Goal: Navigation & Orientation: Find specific page/section

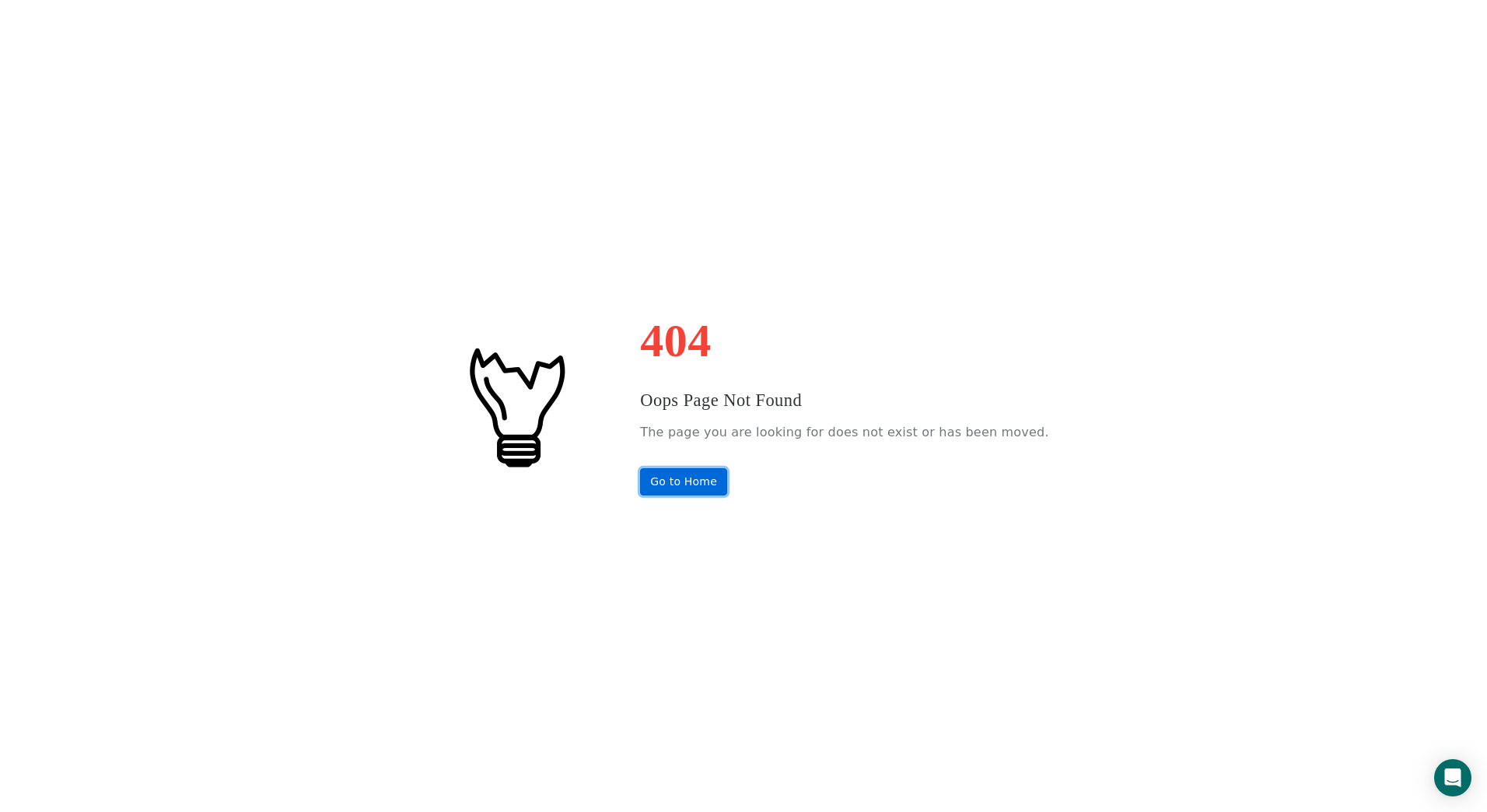
click at [715, 486] on link "Go to Home" at bounding box center [684, 481] width 87 height 28
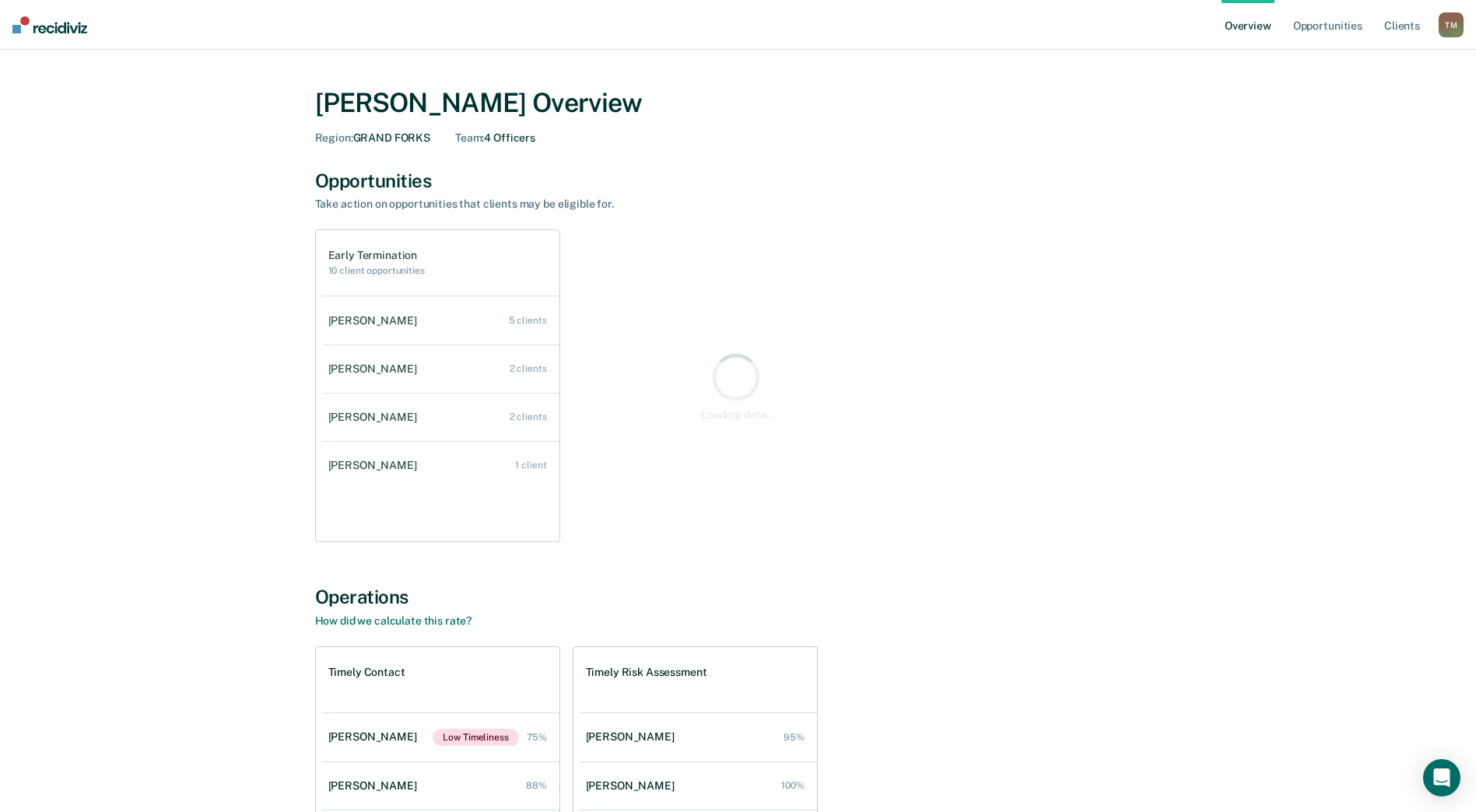
click at [1450, 25] on div "T M" at bounding box center [1451, 25] width 25 height 25
click at [1370, 102] on link "Go to Operations" at bounding box center [1388, 100] width 125 height 13
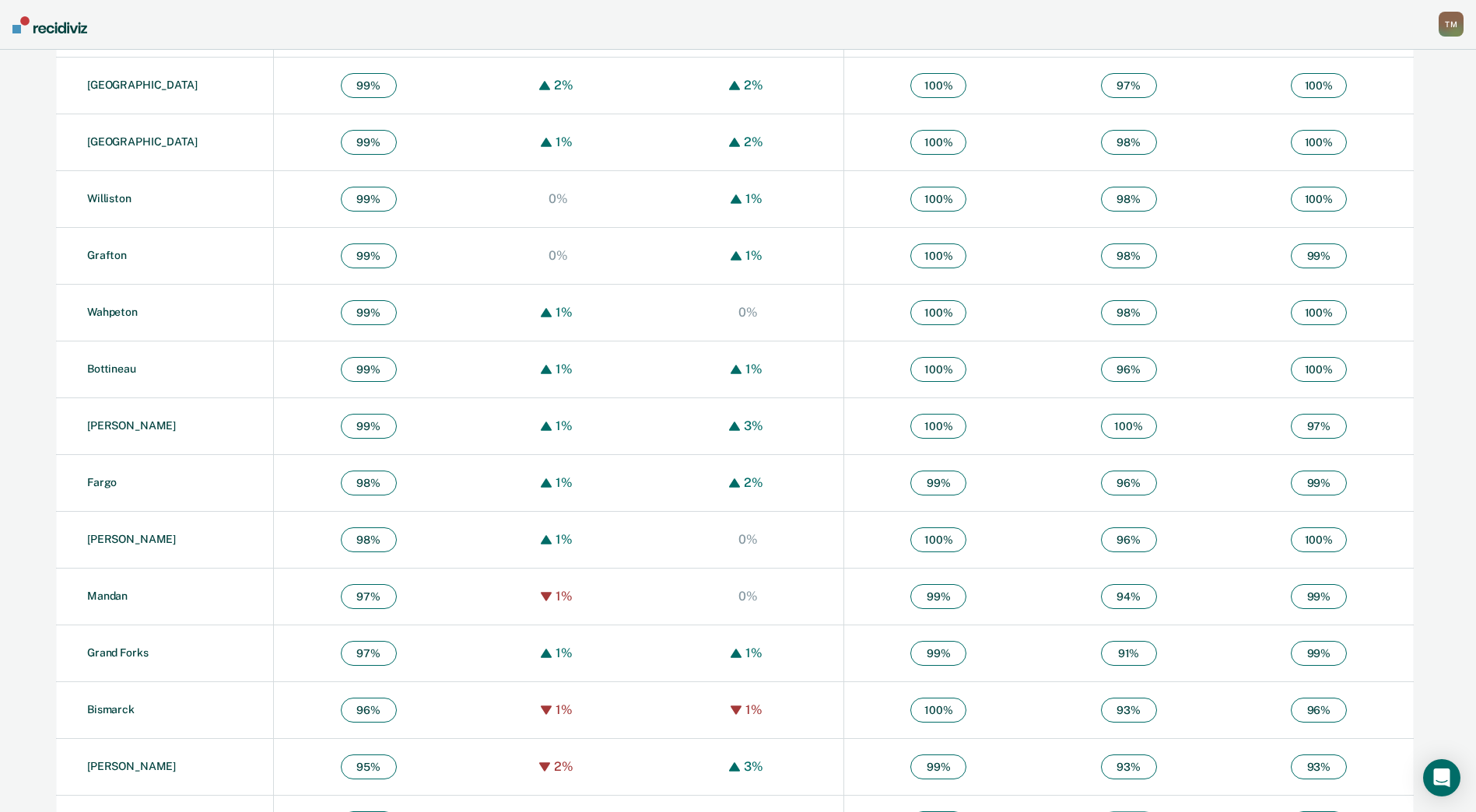
scroll to position [700, 0]
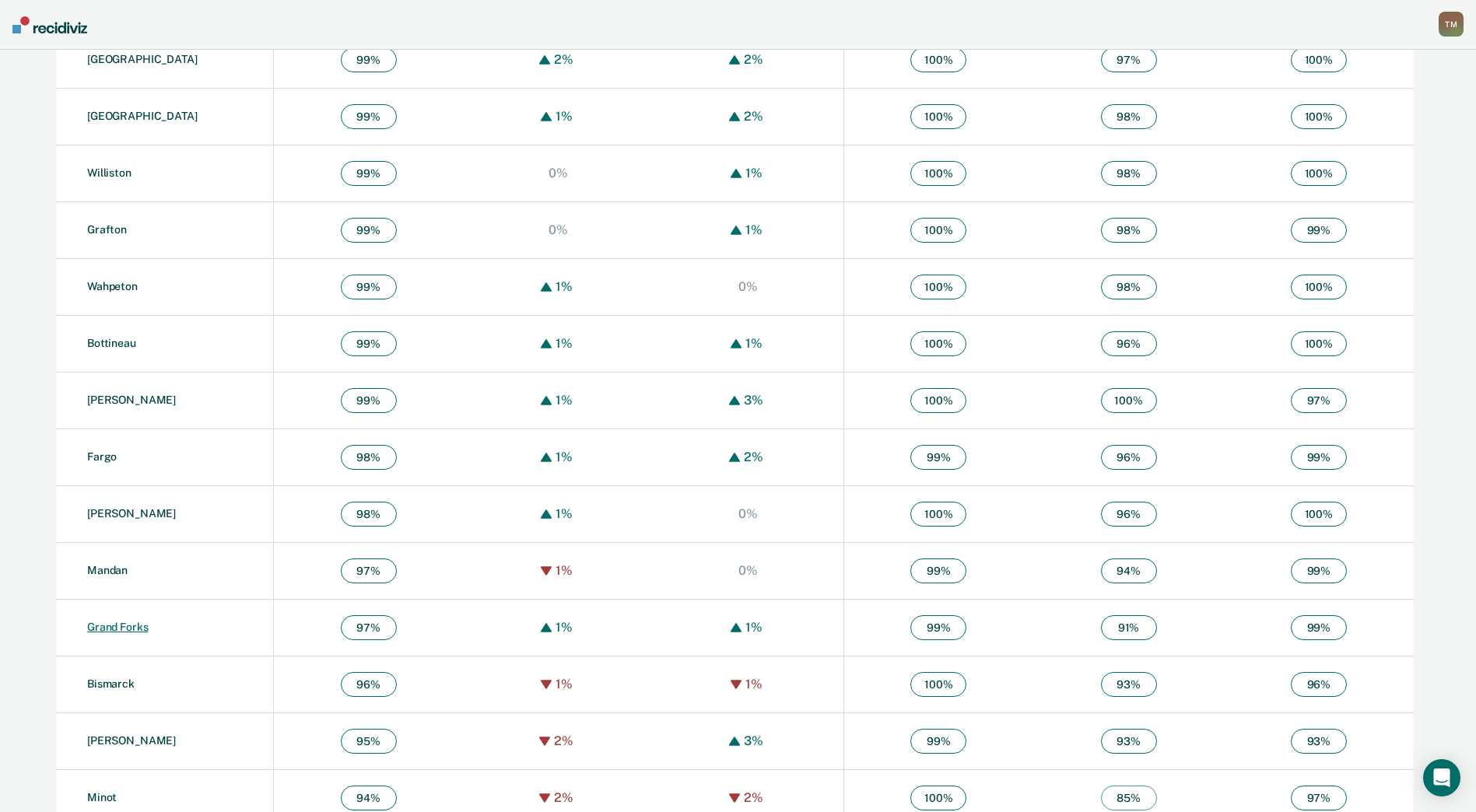
click at [121, 630] on link "Grand Forks" at bounding box center [117, 627] width 60 height 12
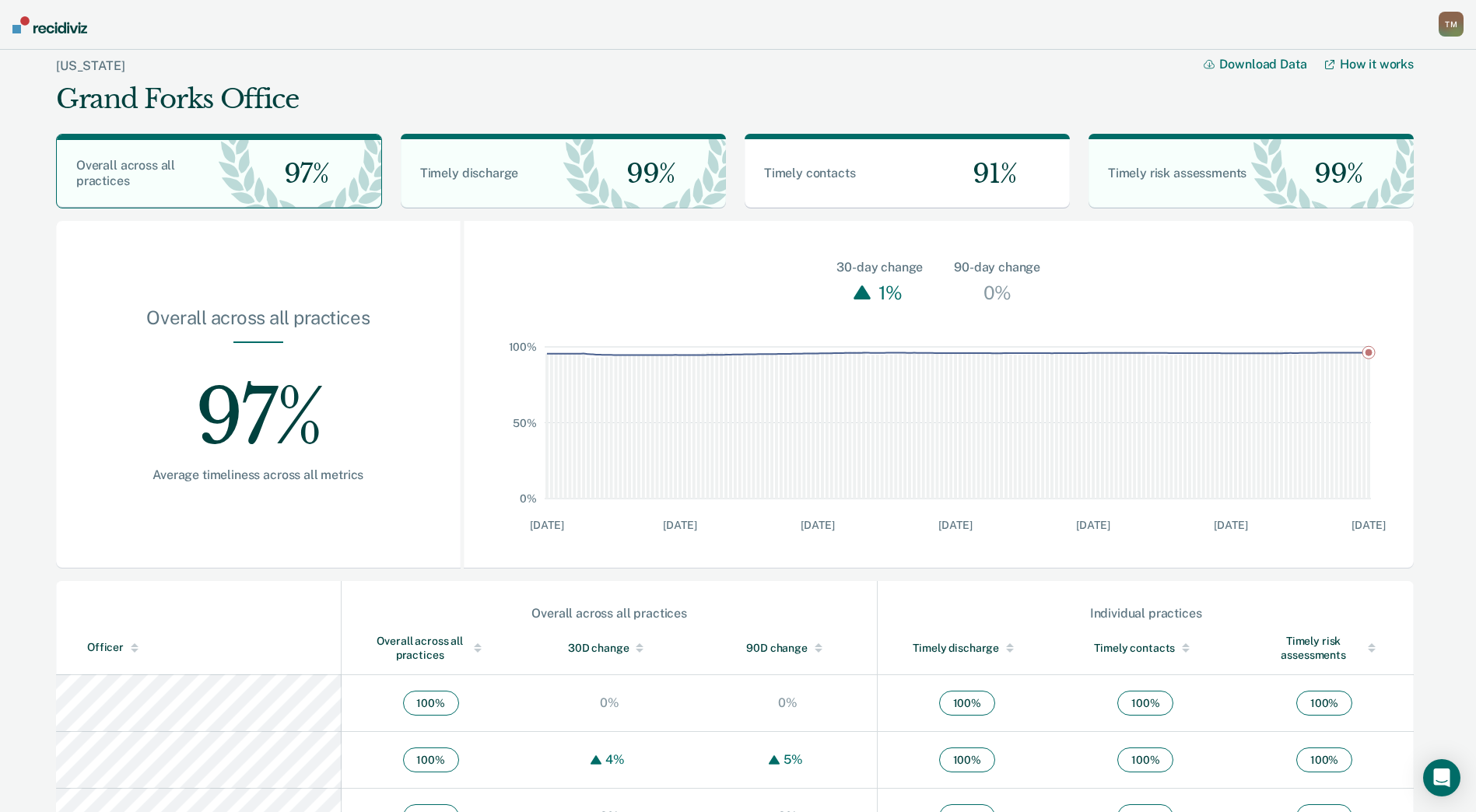
click at [1456, 24] on div "T M" at bounding box center [1451, 24] width 25 height 25
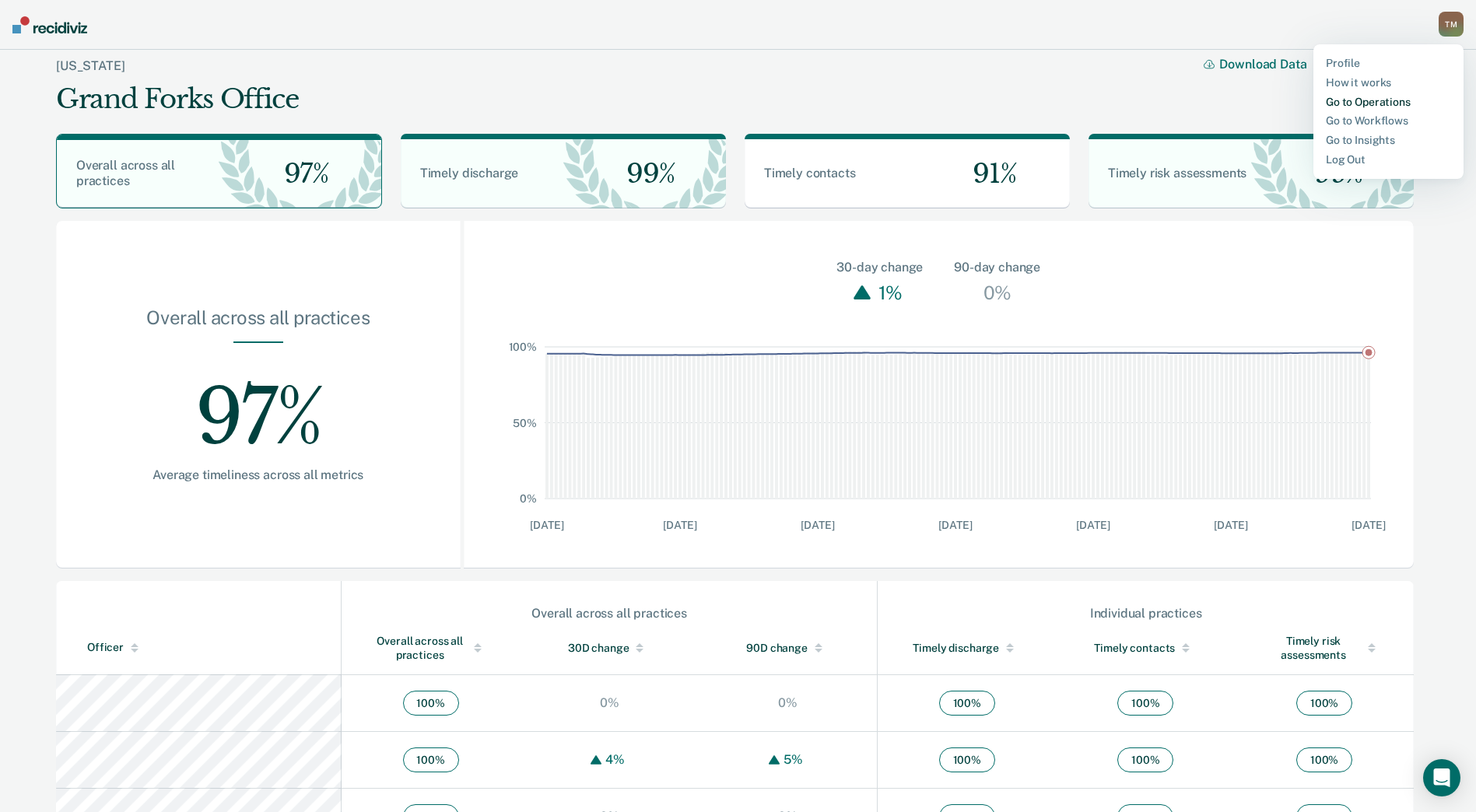
click at [1350, 104] on link "Go to Operations" at bounding box center [1388, 102] width 125 height 13
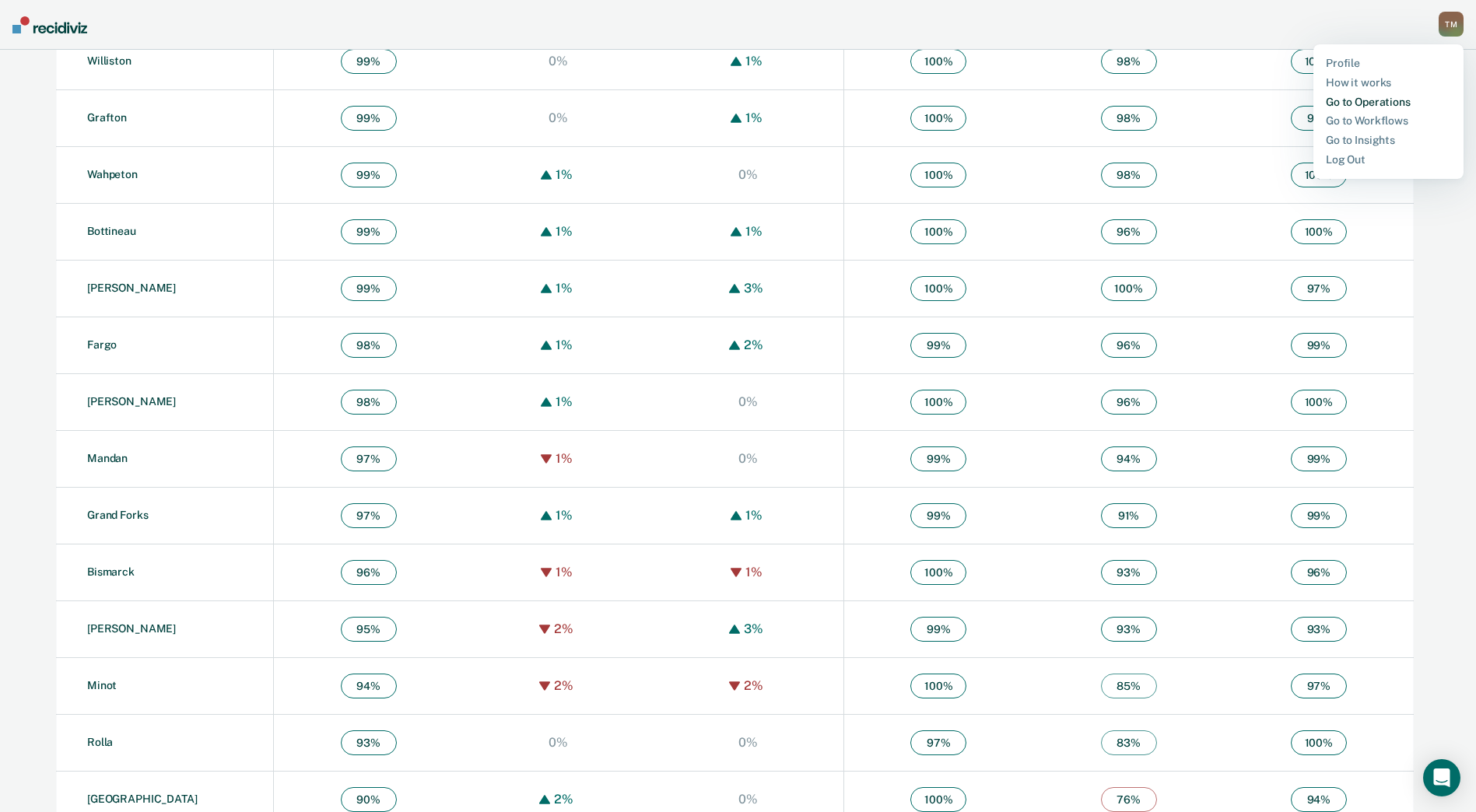
scroll to position [840, 0]
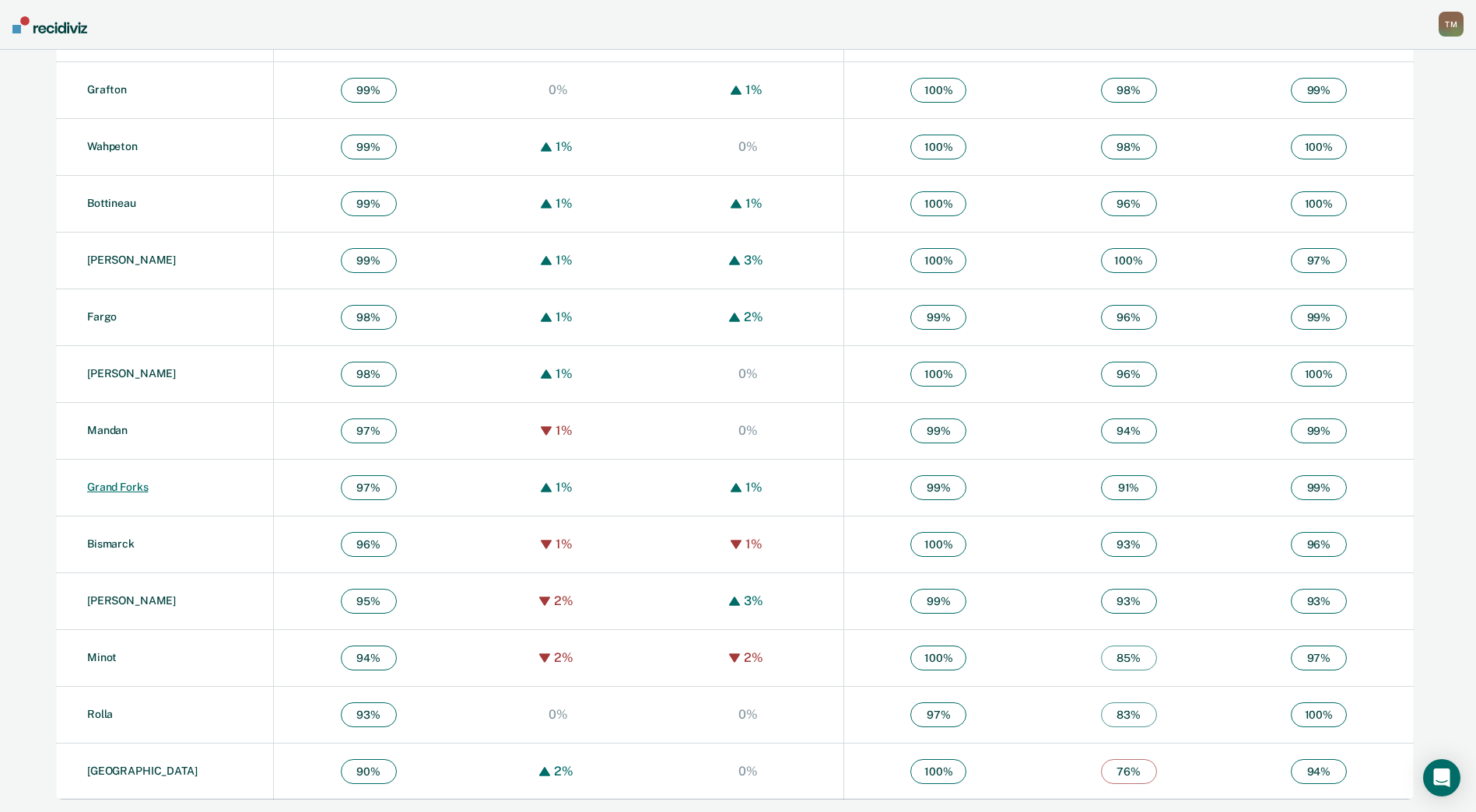
click at [121, 488] on link "Grand Forks" at bounding box center [117, 486] width 60 height 12
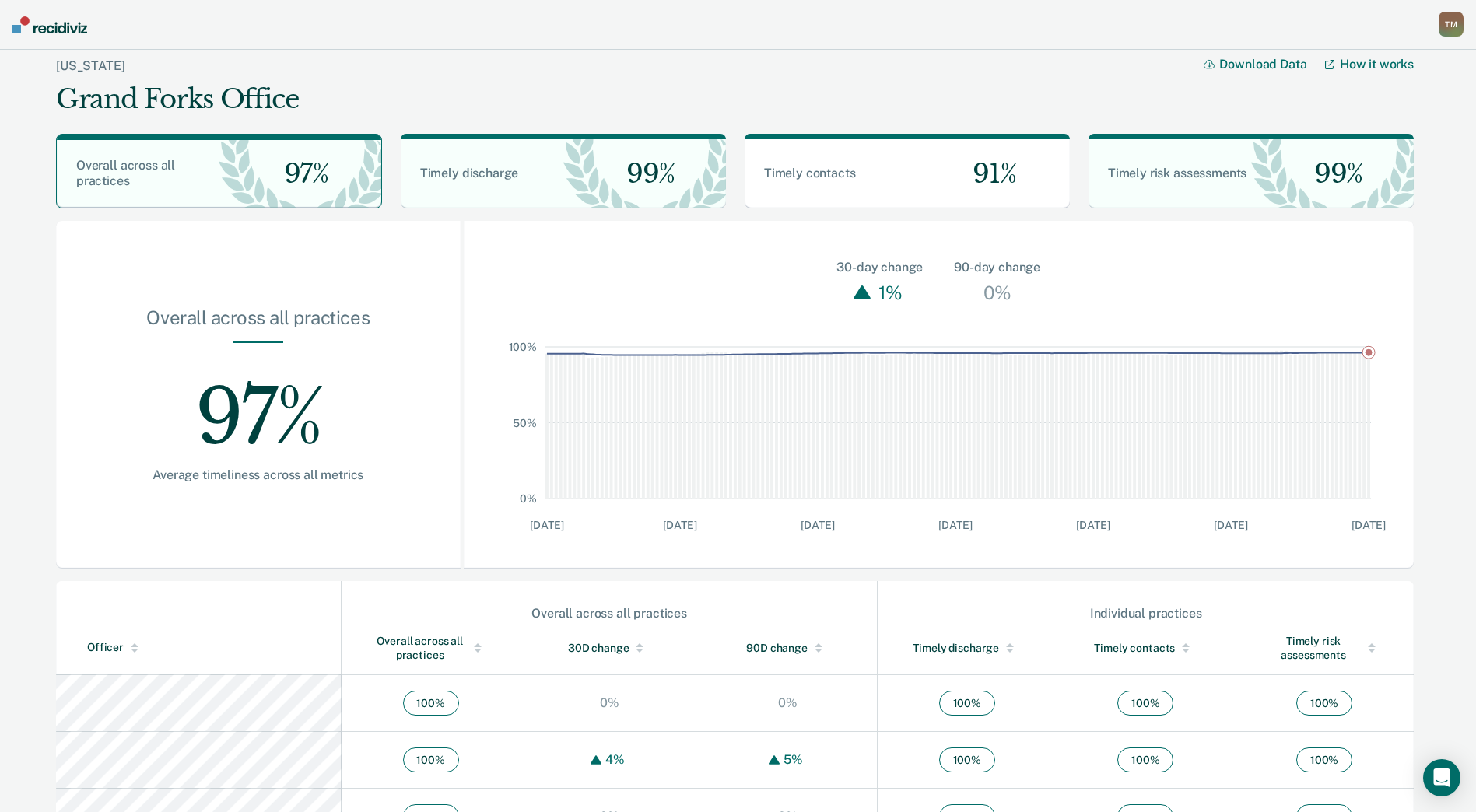
click at [1444, 19] on div "T M" at bounding box center [1451, 24] width 25 height 25
click at [1340, 66] on link "Profile" at bounding box center [1388, 63] width 125 height 13
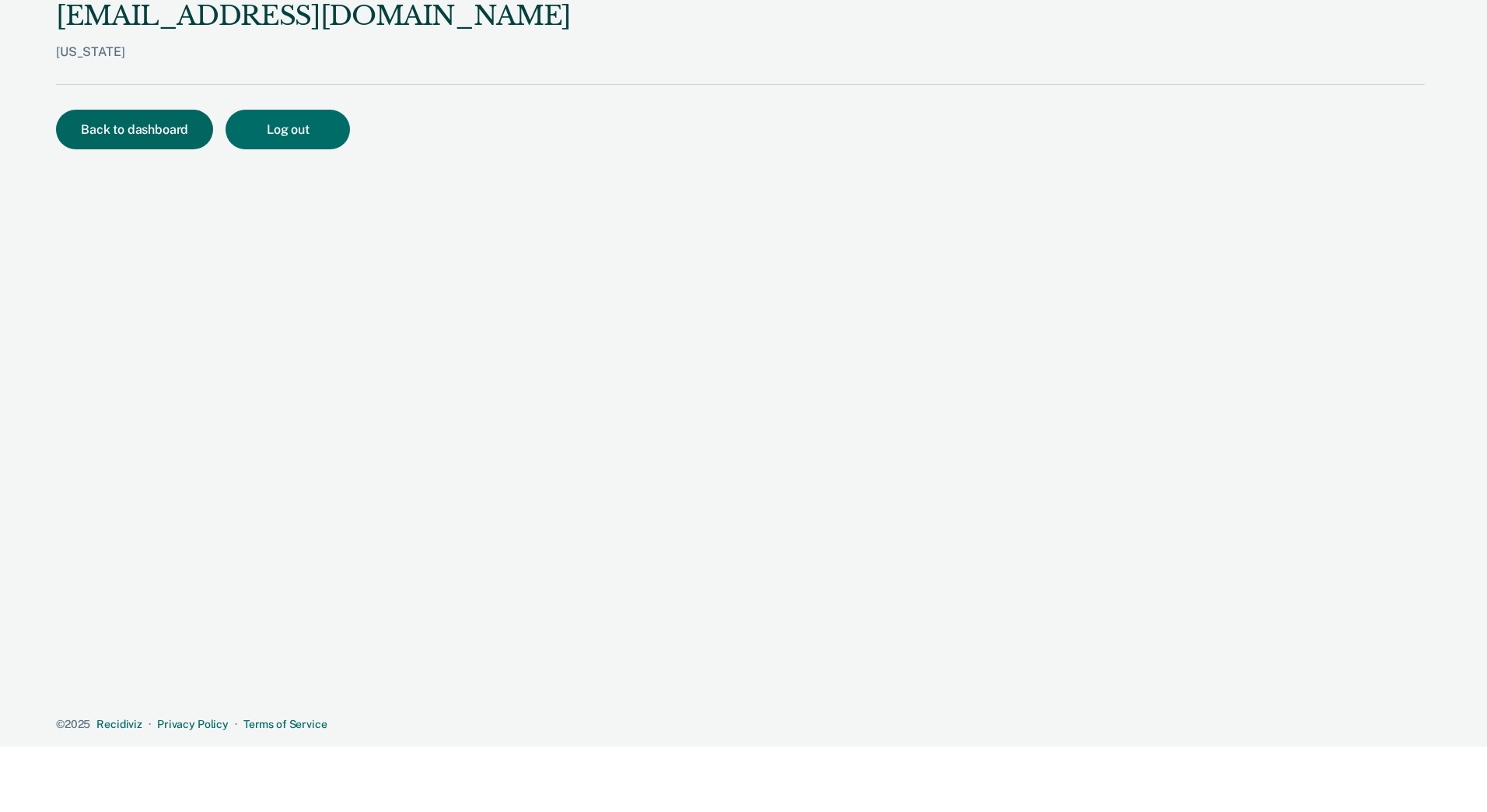
click at [157, 140] on button "Back to dashboard" at bounding box center [134, 129] width 157 height 40
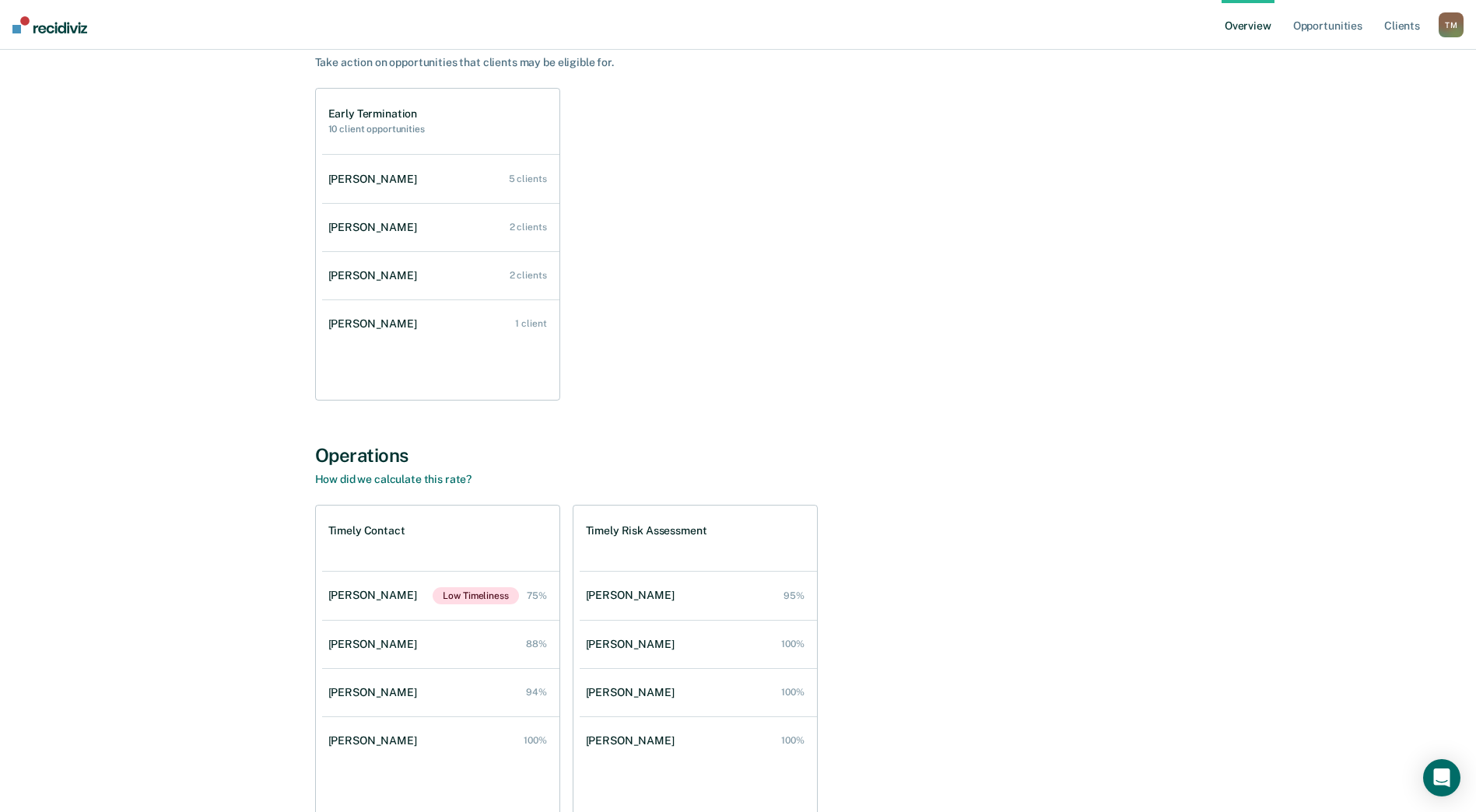
scroll to position [228, 0]
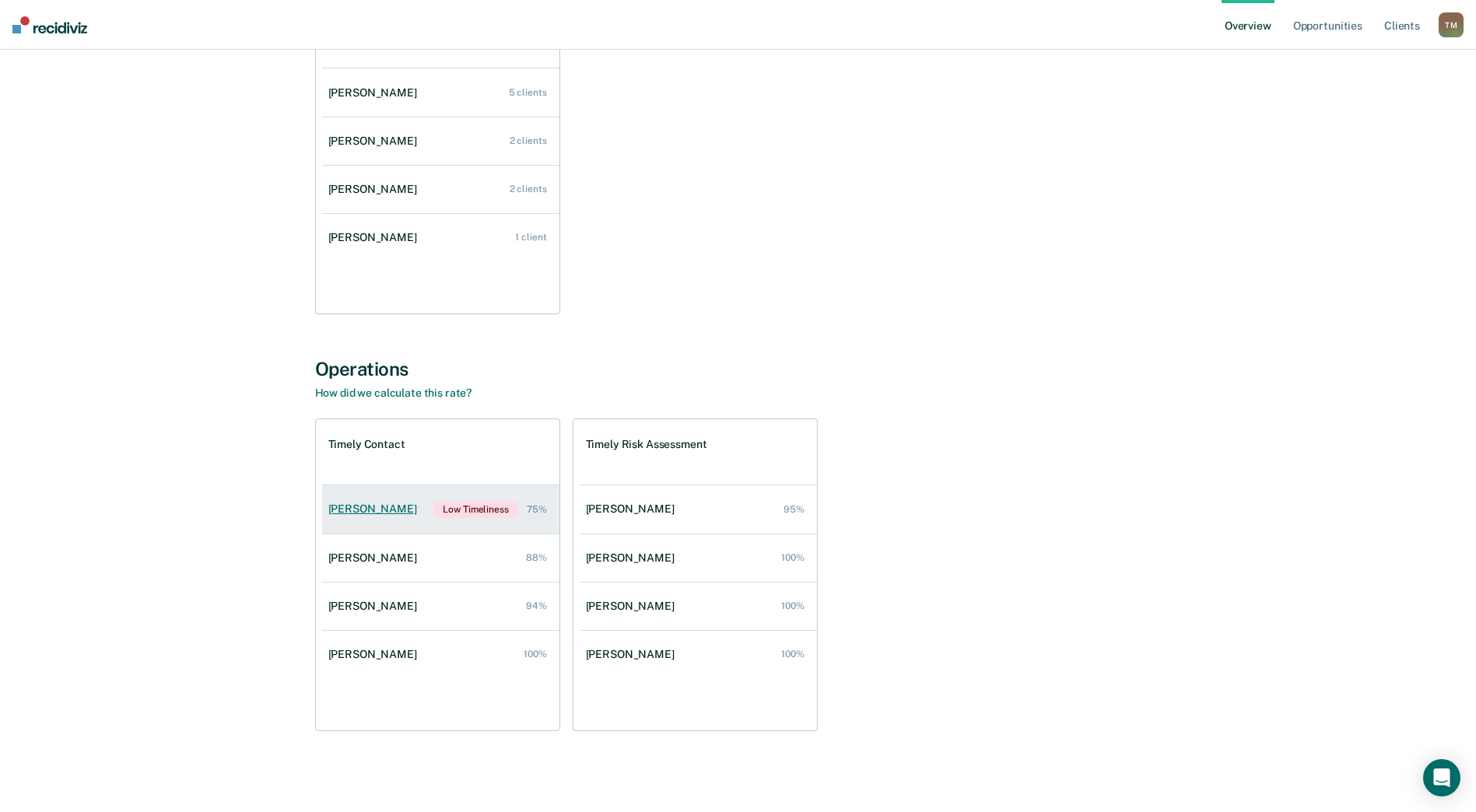
click at [369, 510] on div "[PERSON_NAME]" at bounding box center [375, 509] width 95 height 13
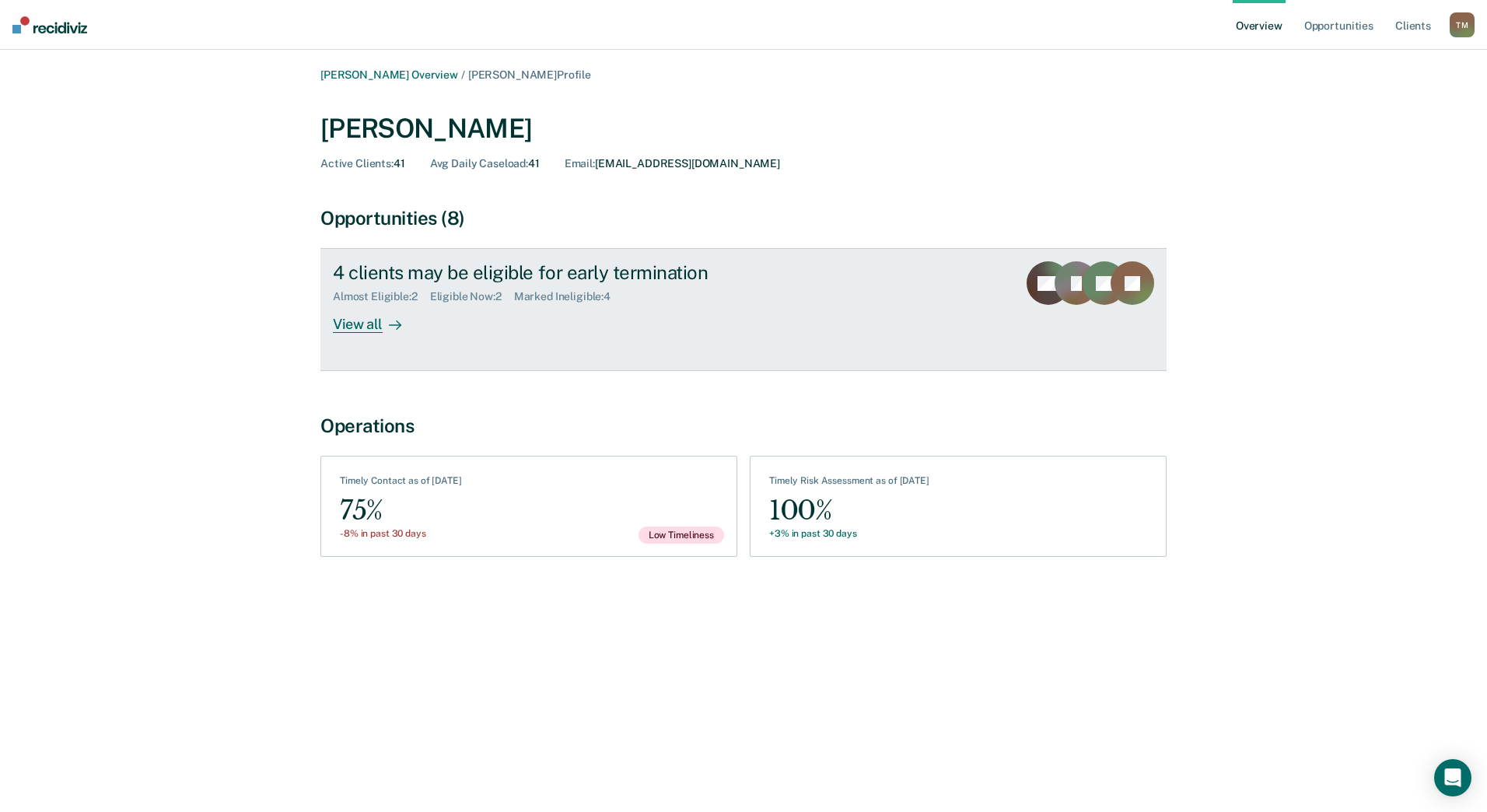
click at [370, 325] on div "View all" at bounding box center [376, 318] width 87 height 30
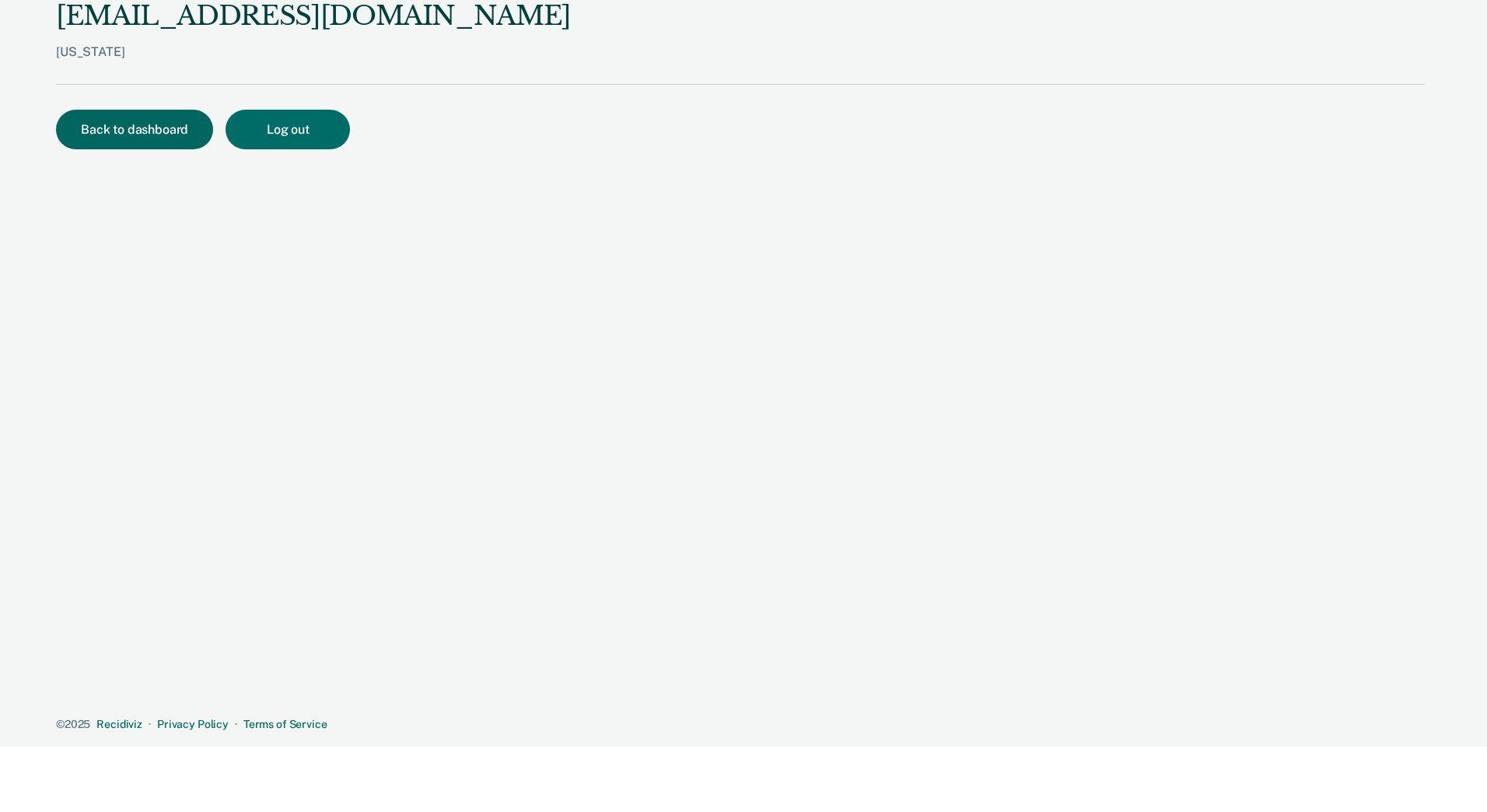
click at [85, 131] on button "Back to dashboard" at bounding box center [134, 129] width 157 height 40
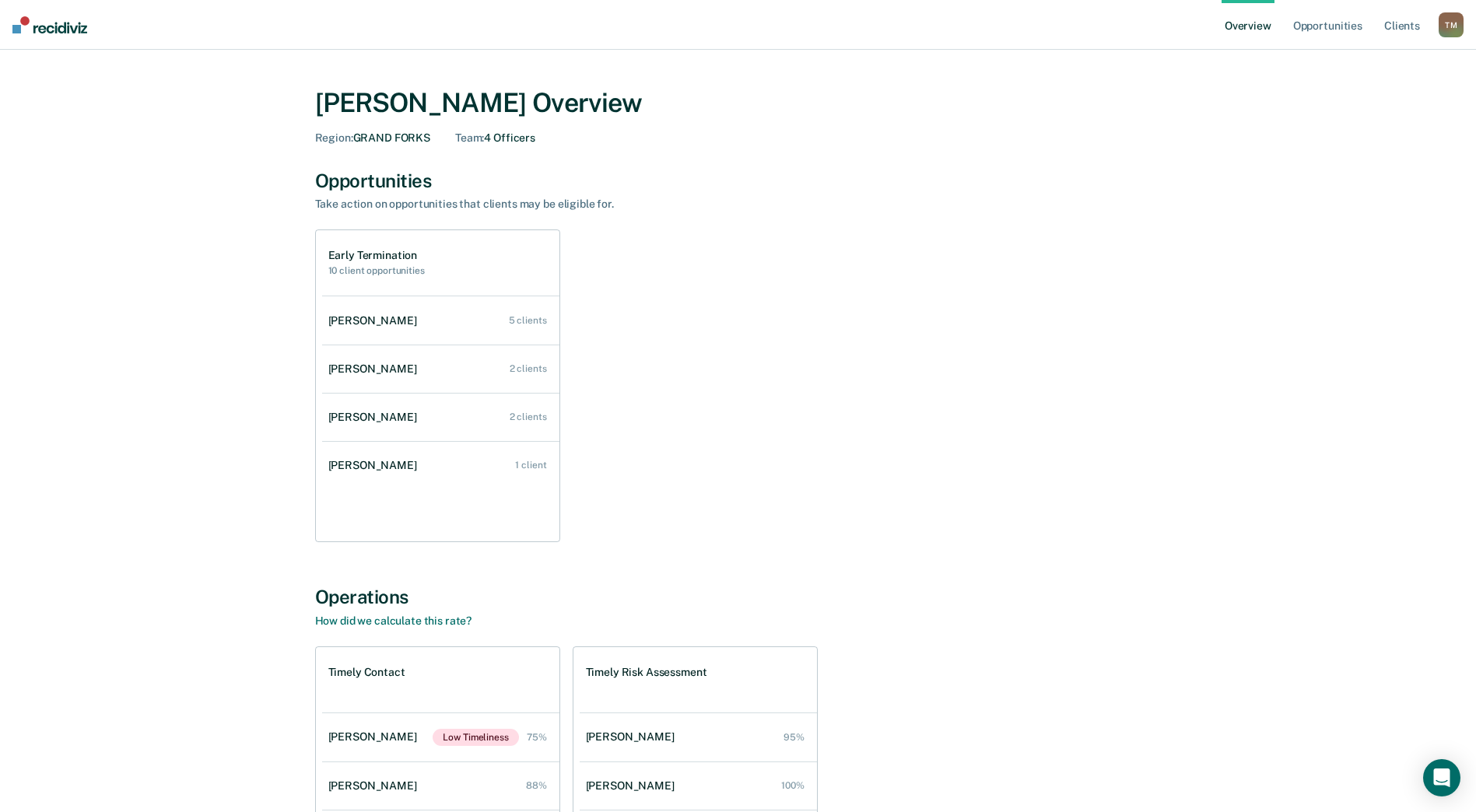
click at [1452, 25] on div "T M" at bounding box center [1451, 25] width 25 height 25
click at [1349, 96] on link "Go to Operations" at bounding box center [1388, 100] width 125 height 13
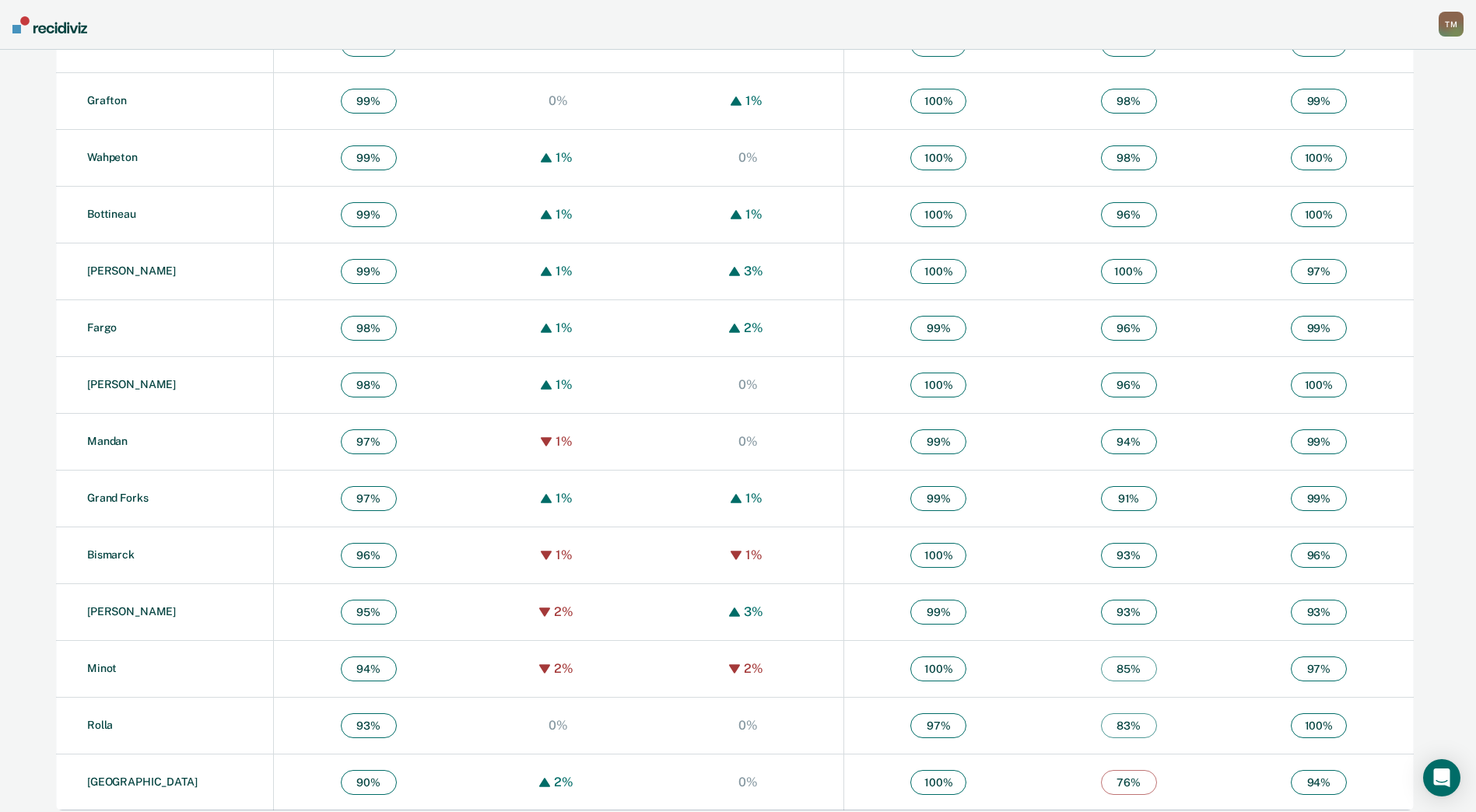
scroll to position [840, 0]
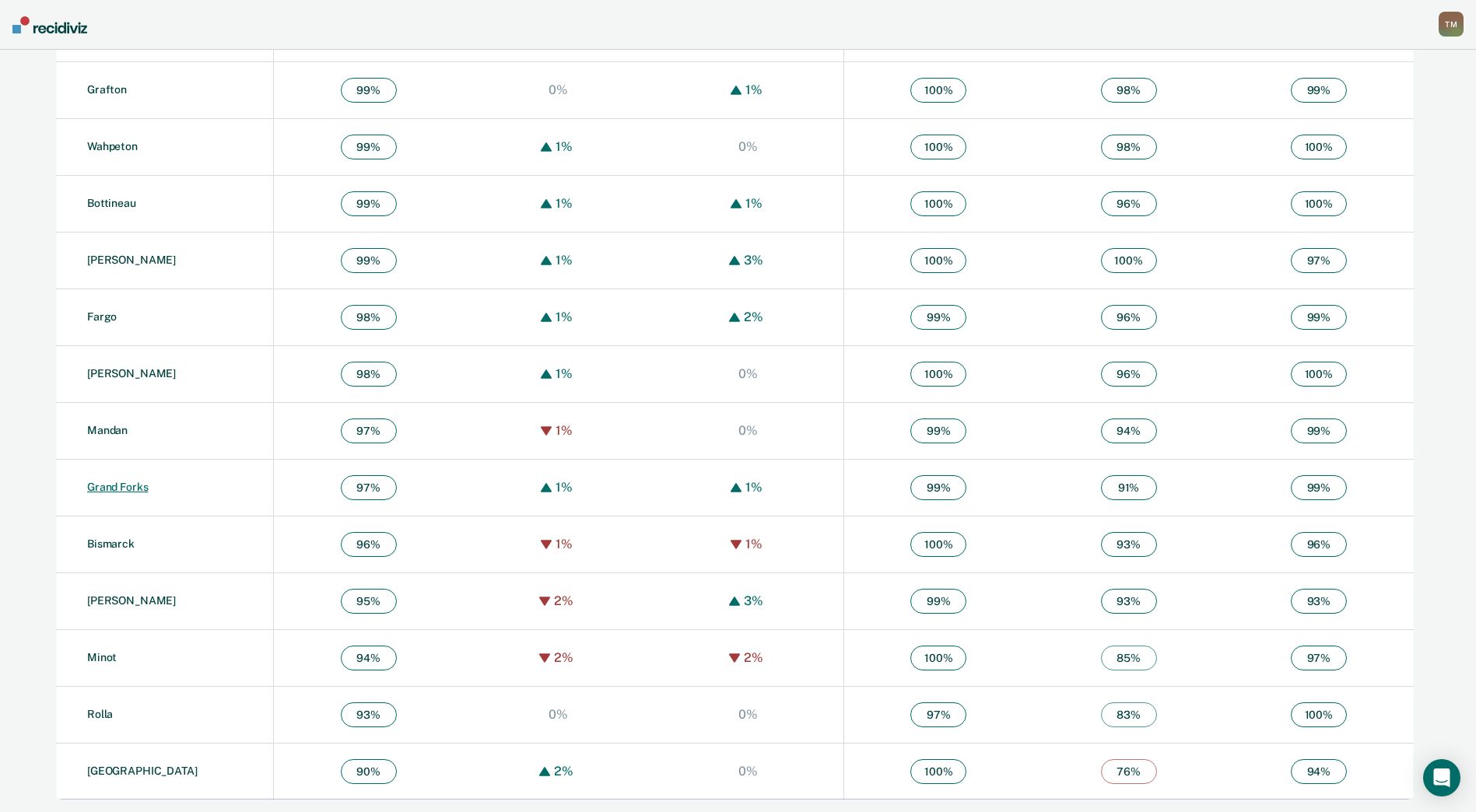
click at [116, 486] on link "Grand Forks" at bounding box center [117, 486] width 60 height 12
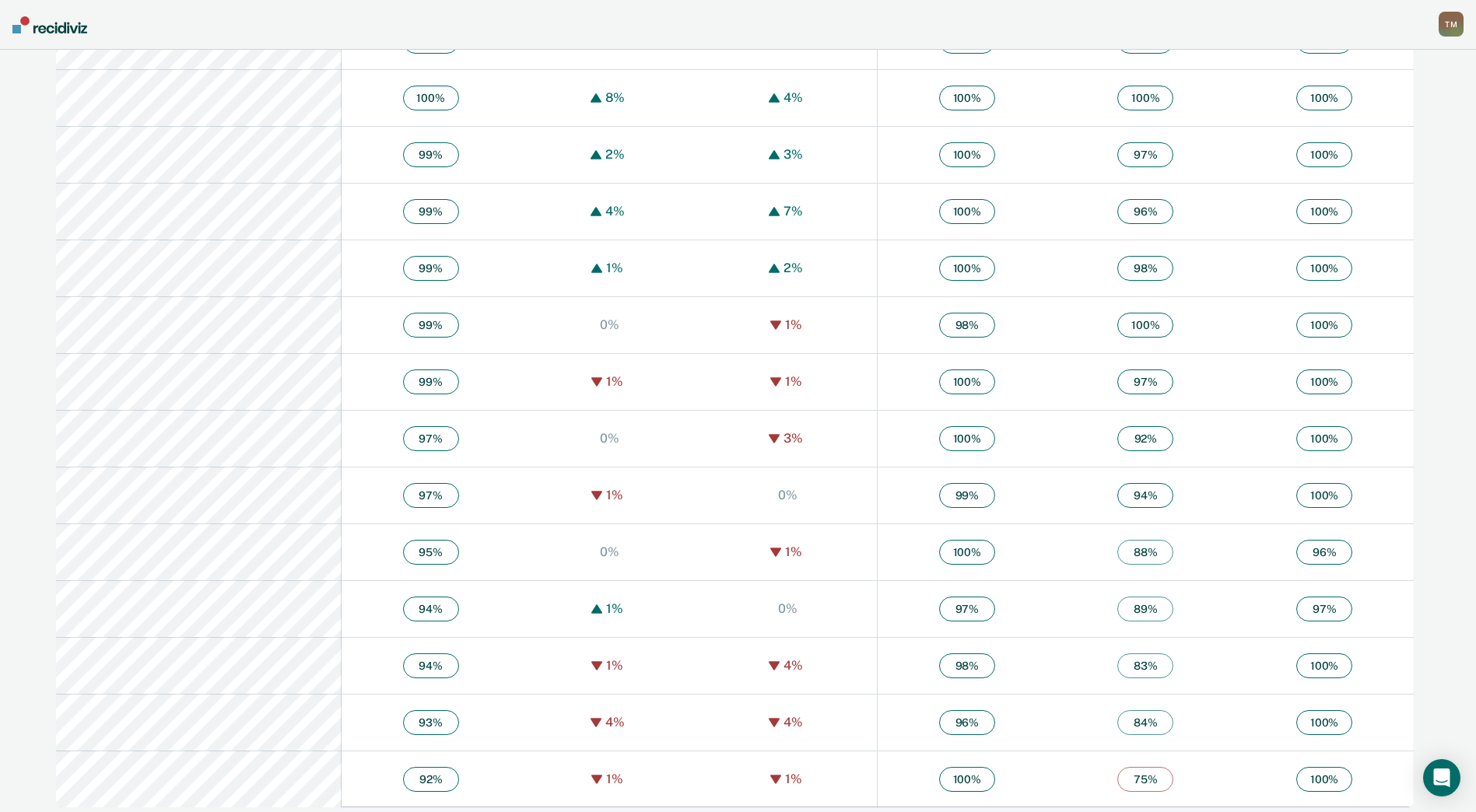
scroll to position [784, 0]
